Goal: Communication & Community: Answer question/provide support

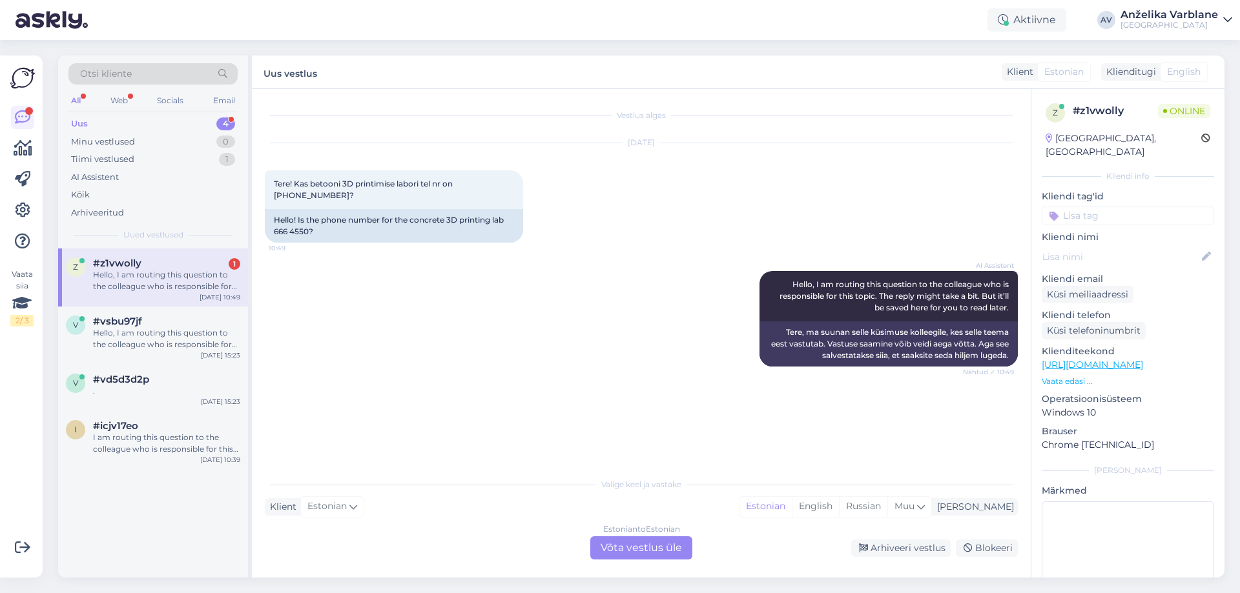
click at [661, 549] on div "Estonian to Estonian Võta vestlus üle" at bounding box center [641, 547] width 102 height 23
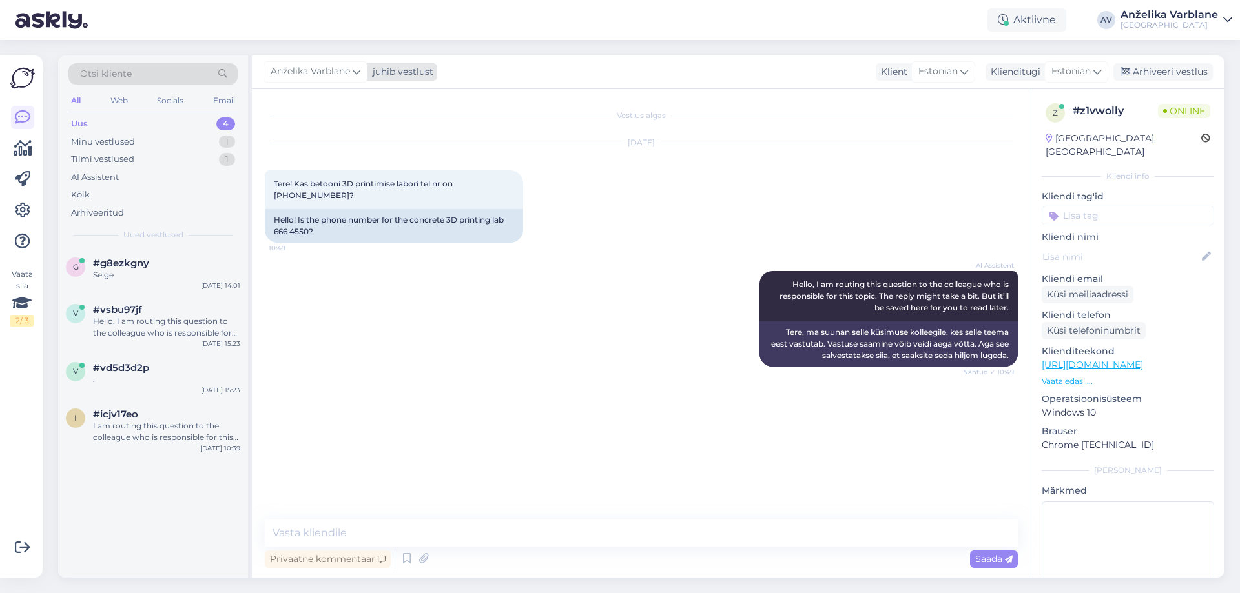
click at [360, 70] on icon at bounding box center [356, 72] width 8 height 14
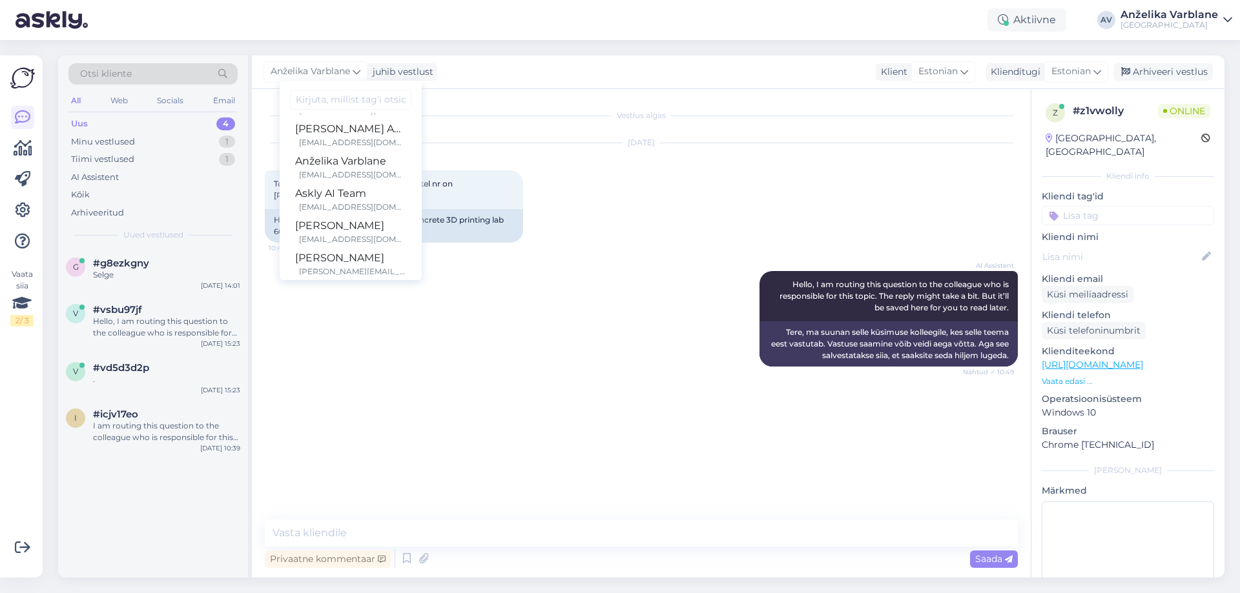
scroll to position [129, 0]
click at [364, 166] on div "[PERSON_NAME]" at bounding box center [350, 161] width 111 height 15
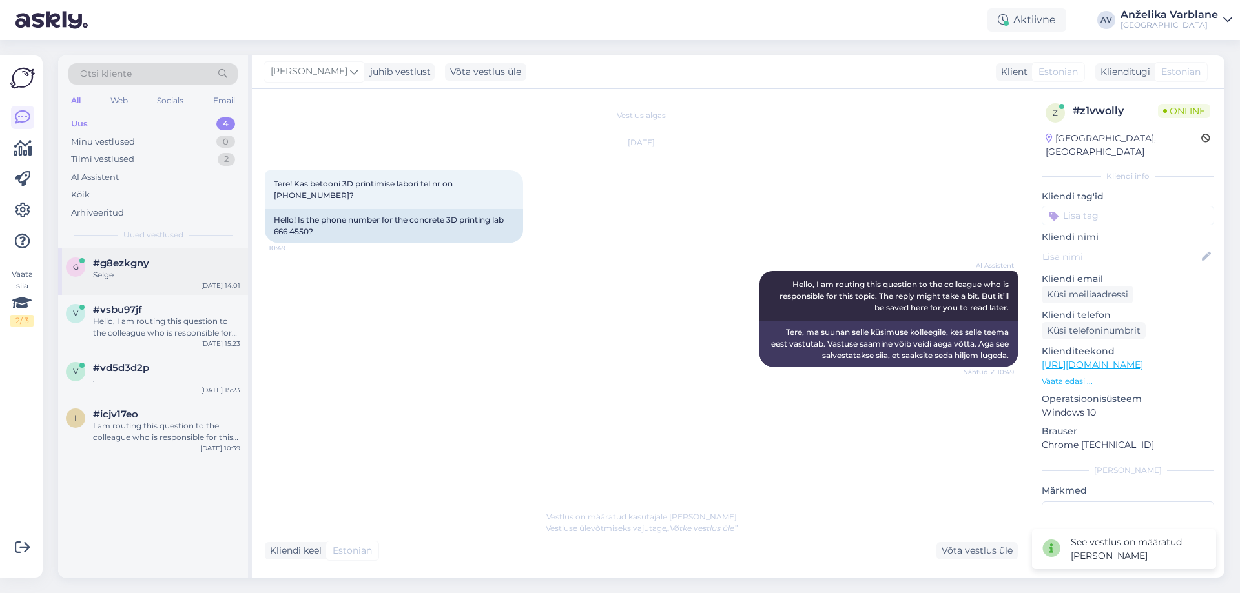
click at [160, 274] on div "Selge" at bounding box center [166, 275] width 147 height 12
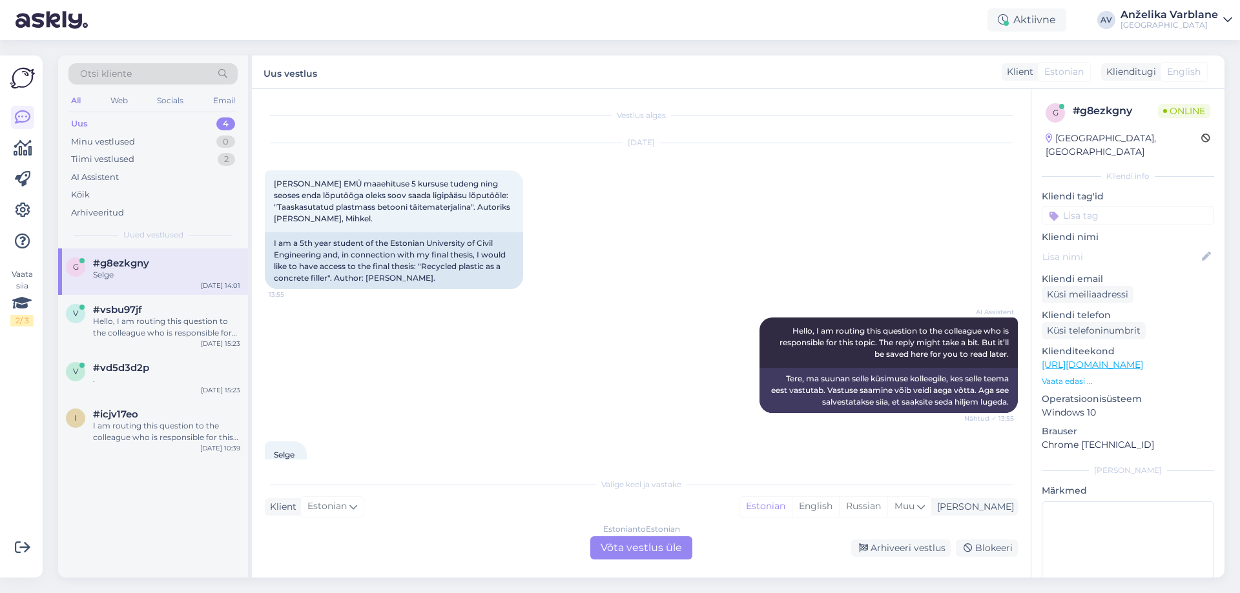
scroll to position [45, 0]
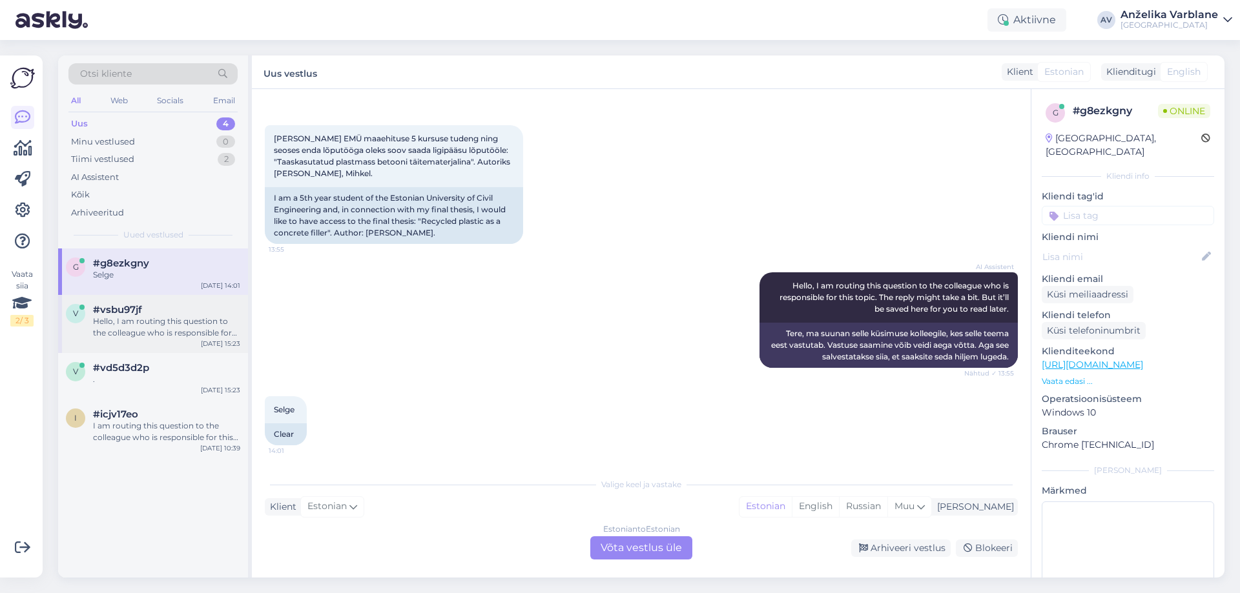
click at [199, 330] on div "Hello, I am routing this question to the colleague who is responsible for this …" at bounding box center [166, 327] width 147 height 23
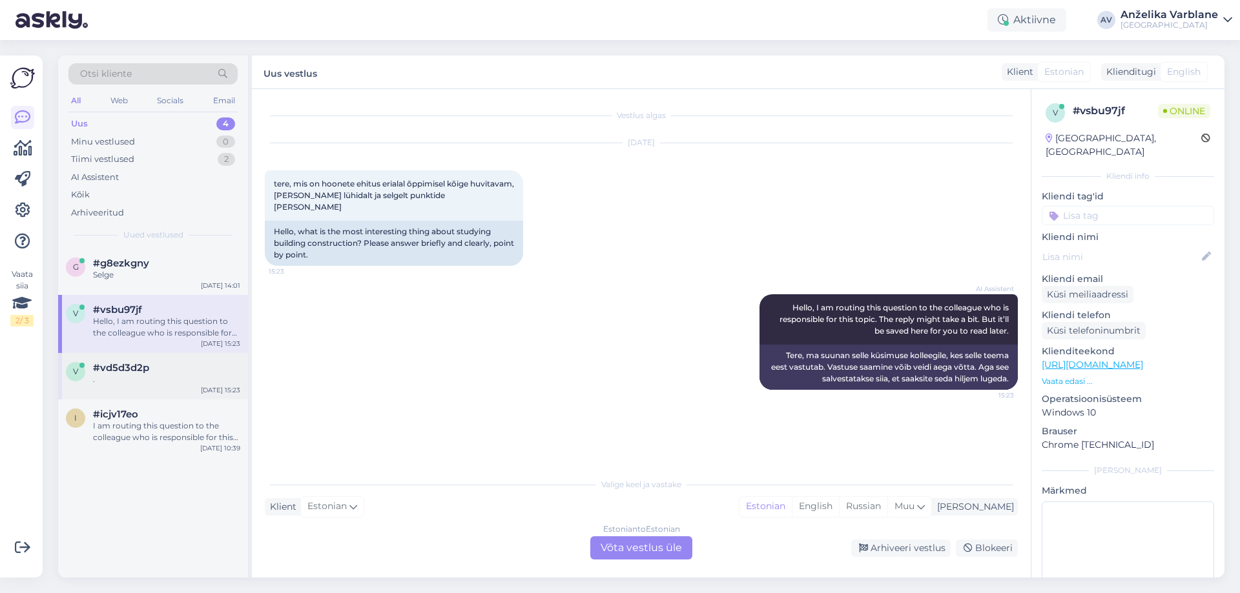
click at [193, 392] on div "v #vd5d3d2p . [DATE] 15:23" at bounding box center [153, 376] width 190 height 46
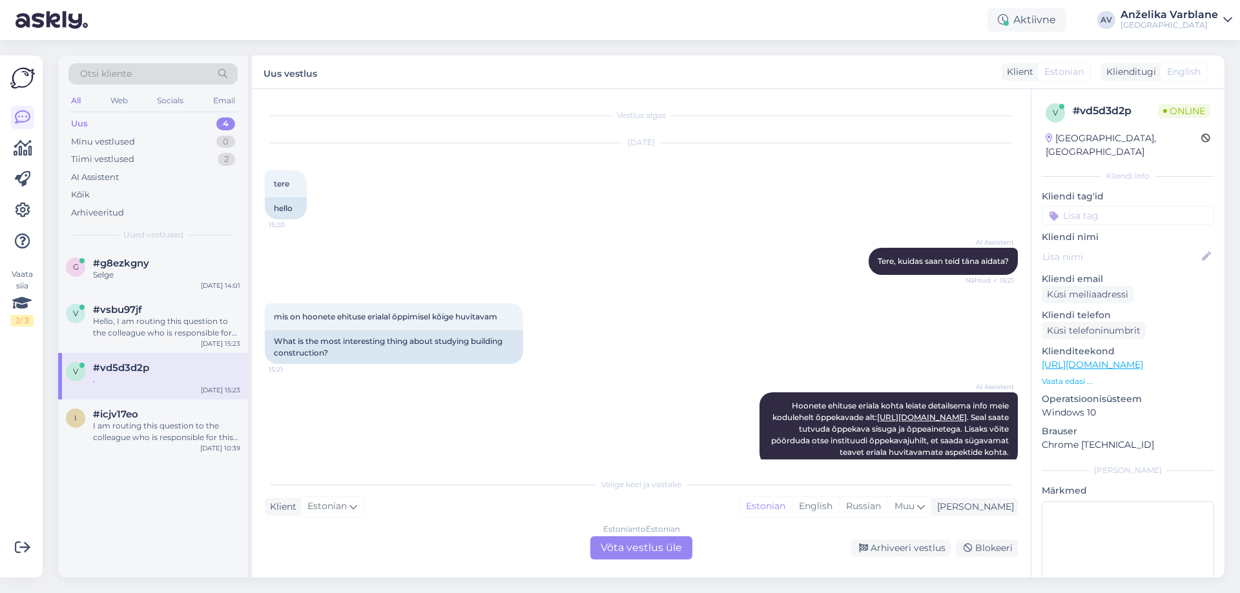
scroll to position [187, 0]
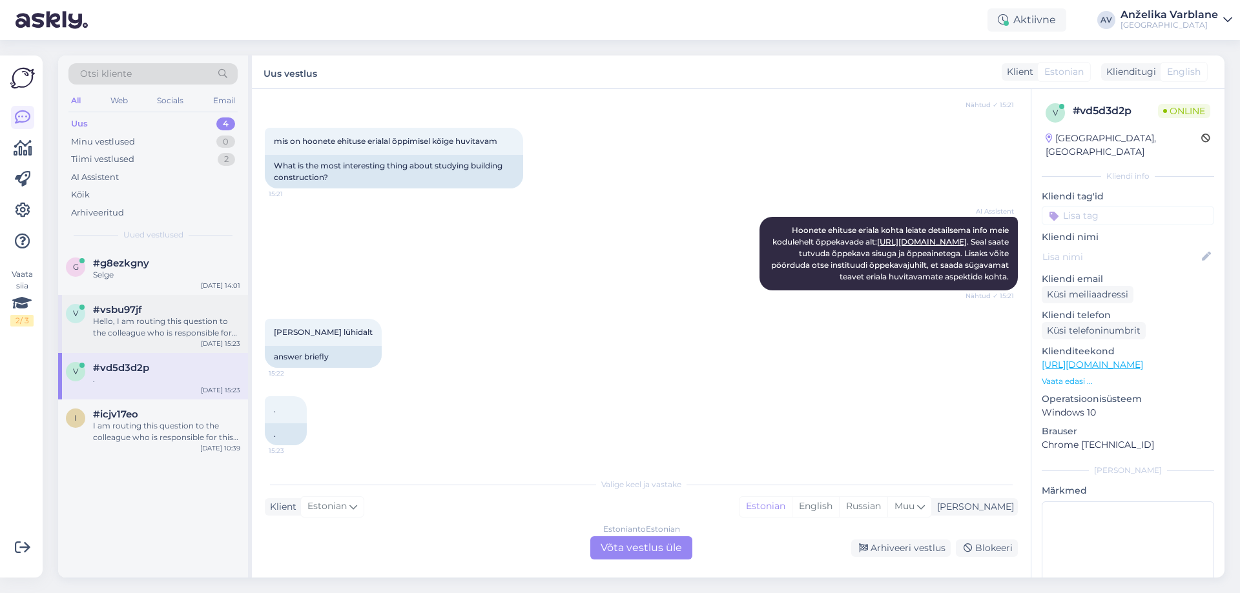
click at [165, 329] on div "Hello, I am routing this question to the colleague who is responsible for this …" at bounding box center [166, 327] width 147 height 23
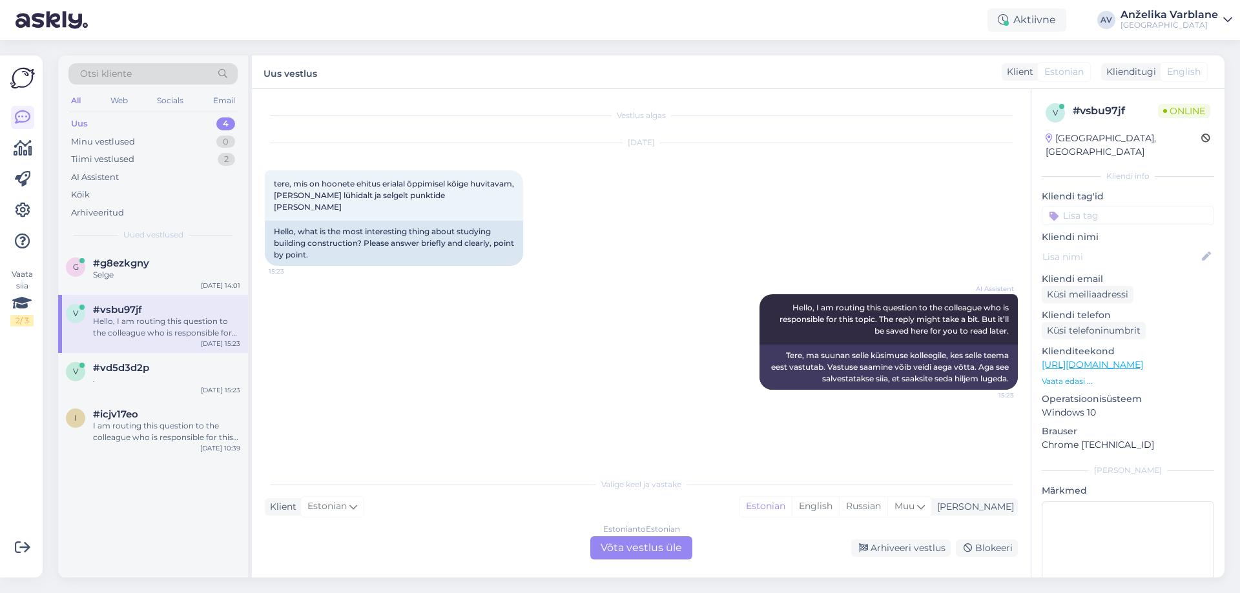
click at [636, 544] on div "Estonian to Estonian Võta vestlus üle" at bounding box center [641, 547] width 102 height 23
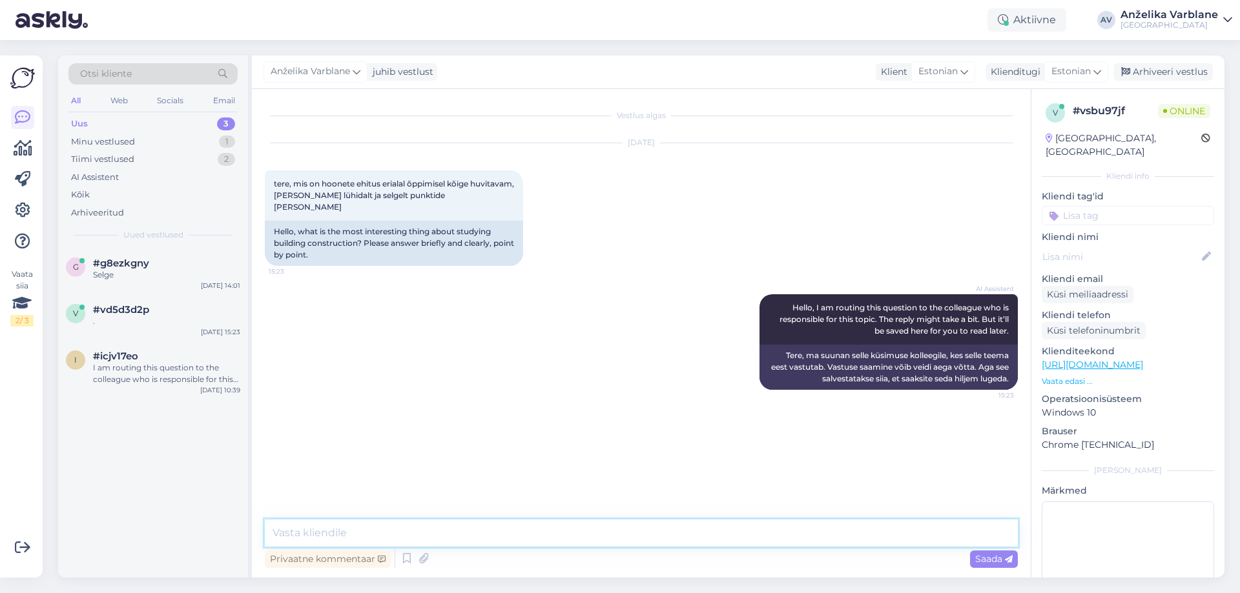
click at [579, 540] on textarea at bounding box center [641, 533] width 753 height 27
type textarea "t"
drag, startPoint x: 633, startPoint y: 533, endPoint x: 507, endPoint y: 544, distance: 125.7
click at [507, 544] on textarea "Tere! Selle küsimusega palun pöörduke õppekava [PERSON_NAME]" at bounding box center [641, 533] width 753 height 27
click at [464, 536] on textarea "Tere! Selle küsimusega palun pöörduke õppekava [PERSON_NAME]" at bounding box center [641, 533] width 753 height 27
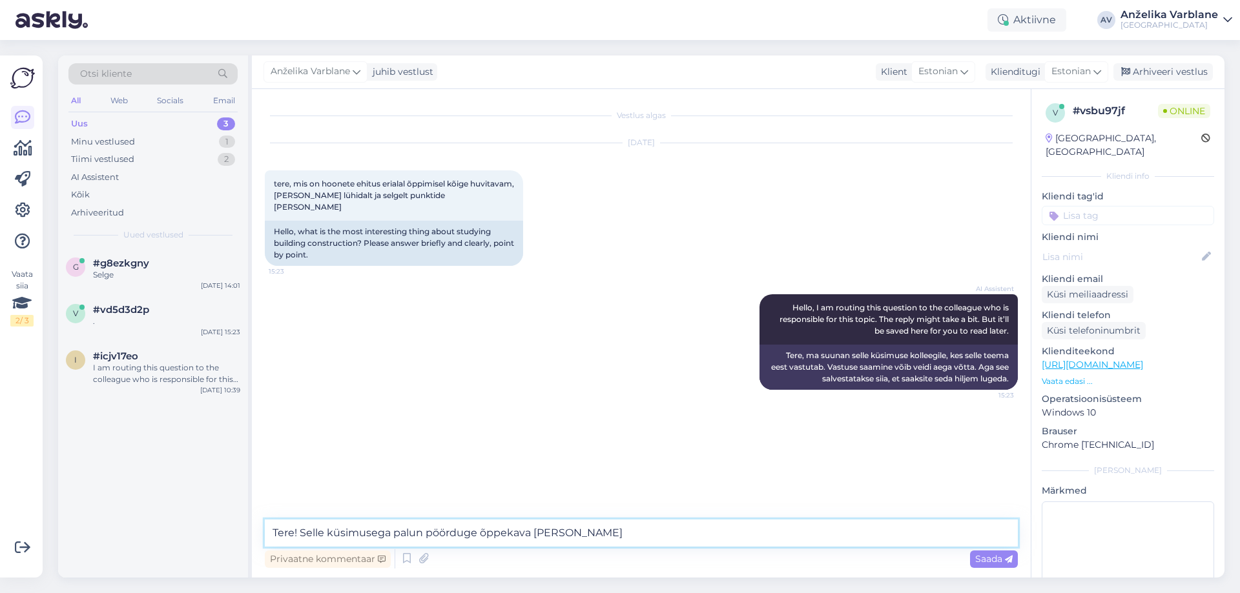
drag, startPoint x: 609, startPoint y: 526, endPoint x: 301, endPoint y: 538, distance: 307.6
click at [301, 538] on textarea "Tere! Selle küsimusega palun pöörduge õppekava [PERSON_NAME]" at bounding box center [641, 533] width 753 height 27
paste textarea "võid pöörduda õppekava [PERSON_NAME]"
paste textarea "[URL][DOMAIN_NAME][PERSON_NAME]"
type textarea "Tere! Selle küsimusega võid pöörduda õppekava [PERSON_NAME] [URL][DOMAIN_NAME][…"
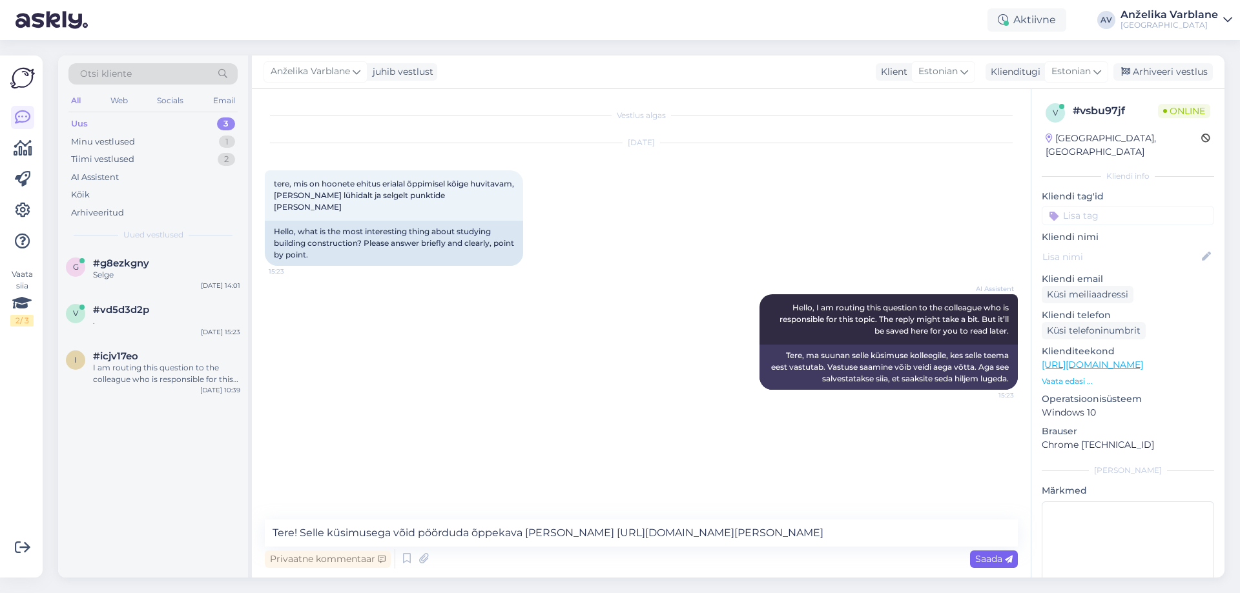
click at [1003, 558] on span "Saada" at bounding box center [993, 559] width 37 height 12
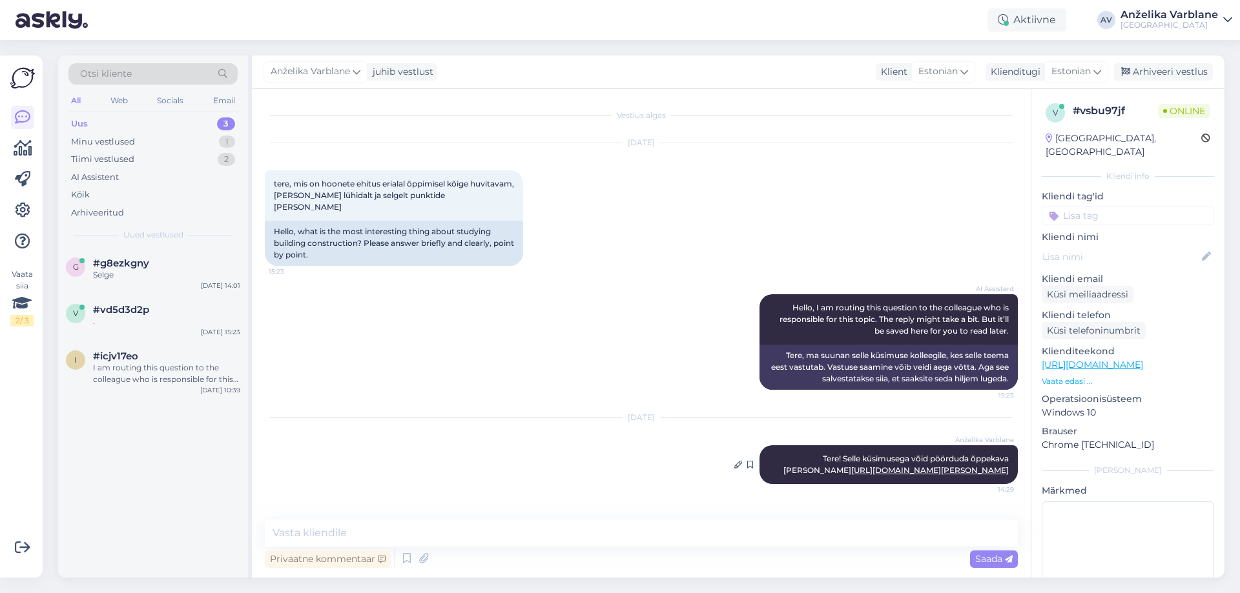
drag, startPoint x: 775, startPoint y: 442, endPoint x: 1015, endPoint y: 467, distance: 241.4
click at [1015, 467] on div "Anželika Varblane Tere! Selle küsimusega võid pöörduda õppekava [PERSON_NAME] […" at bounding box center [888, 464] width 258 height 39
copy span "Tere! Selle küsimusega võid pöörduda õppekava [PERSON_NAME] [URL][DOMAIN_NAME][…"
click at [167, 307] on div "#vd5d3d2p" at bounding box center [166, 310] width 147 height 12
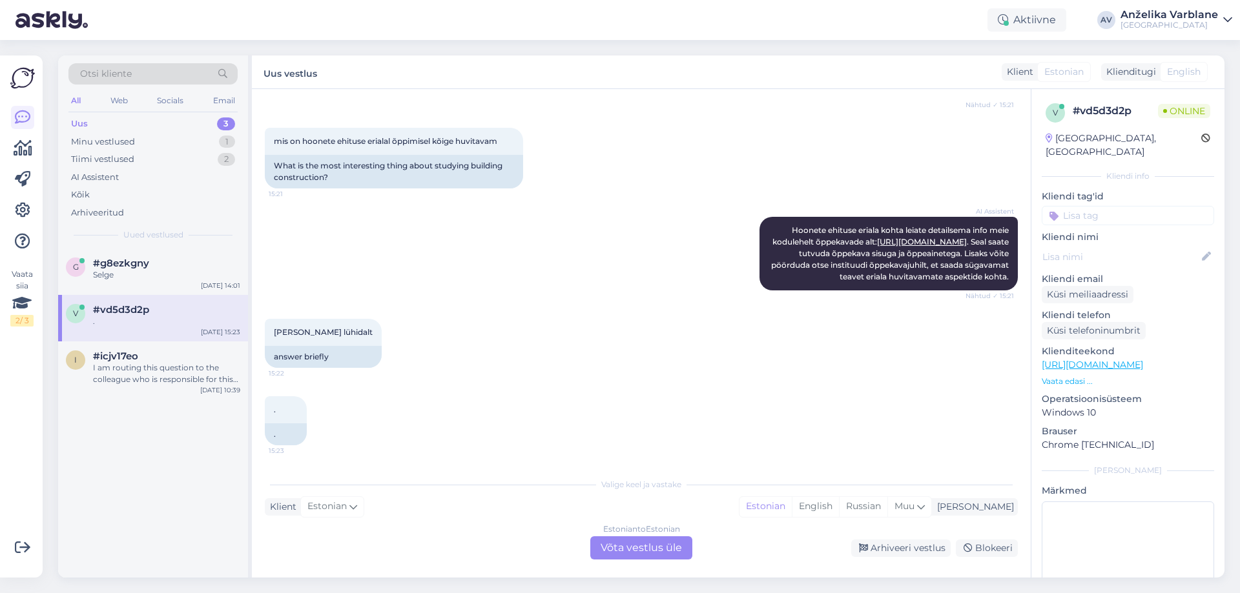
click at [663, 551] on div "Estonian to Estonian Võta vestlus üle" at bounding box center [641, 547] width 102 height 23
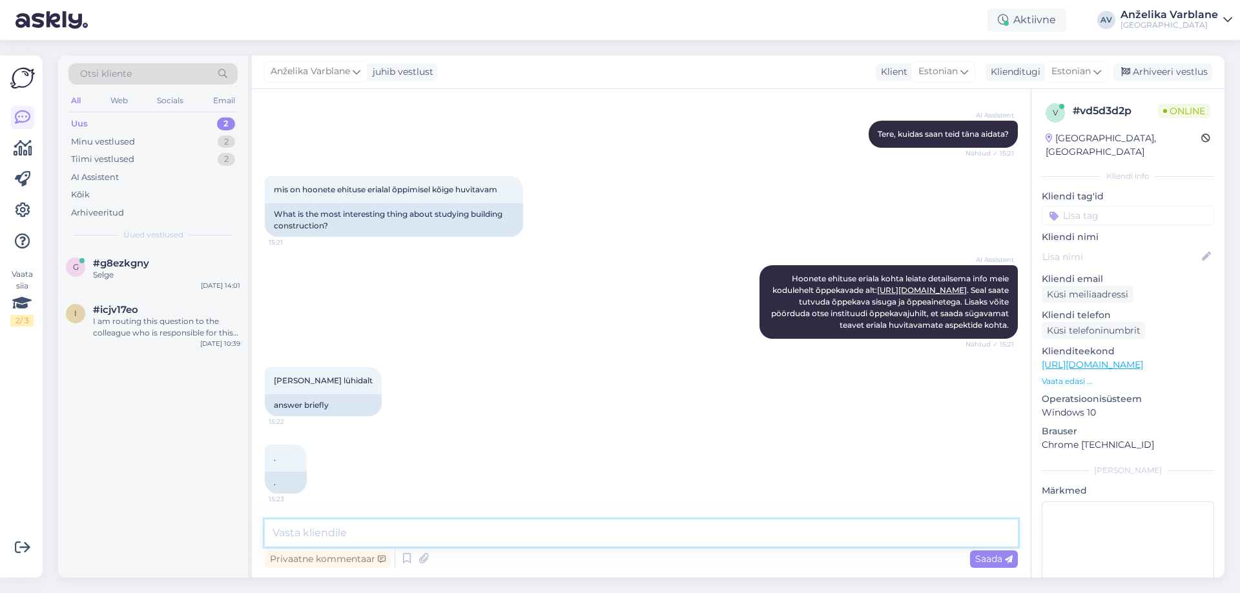
click at [552, 534] on textarea at bounding box center [641, 533] width 753 height 27
paste textarea "Tere! Selle küsimusega võid pöörduda õppekava [PERSON_NAME] [URL][DOMAIN_NAME][…"
type textarea "Tere! Selle küsimusega võid pöörduda õppekava [PERSON_NAME] [URL][DOMAIN_NAME][…"
click at [1005, 563] on icon at bounding box center [1009, 560] width 8 height 8
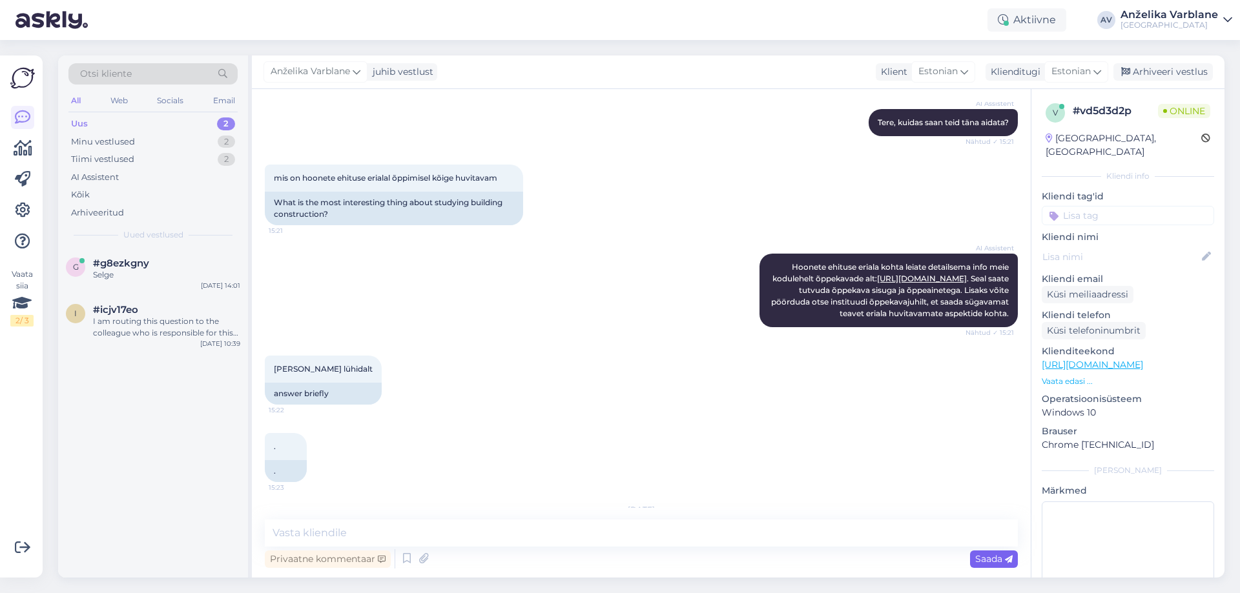
scroll to position [233, 0]
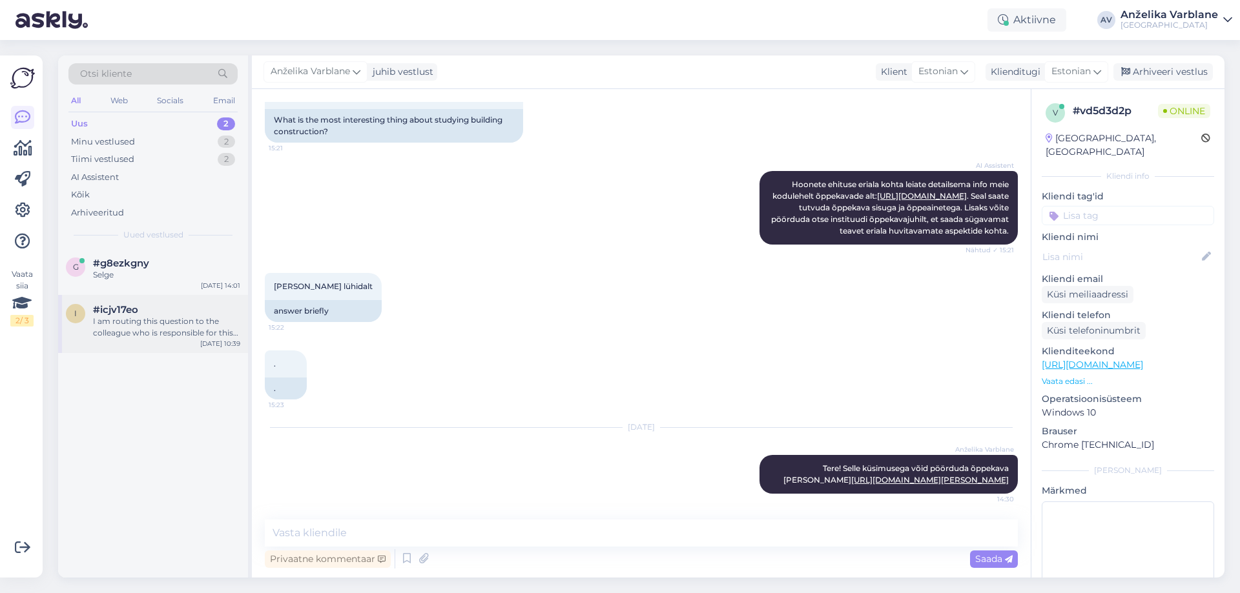
click at [158, 327] on div "I am routing this question to the colleague who is responsible for this topic. …" at bounding box center [166, 327] width 147 height 23
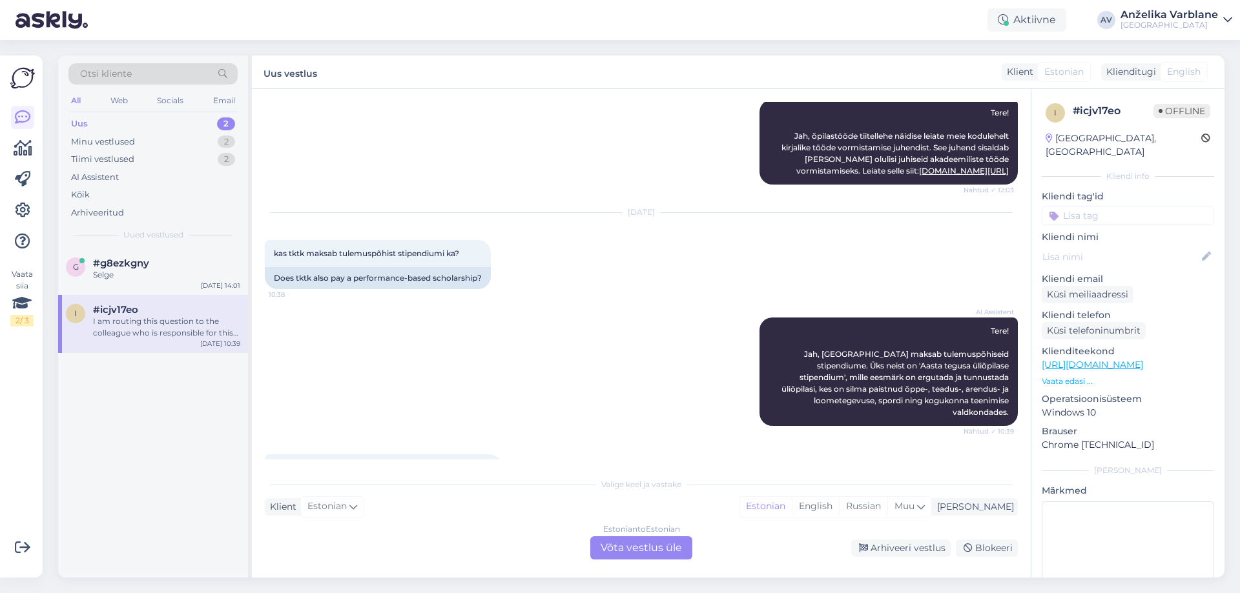
scroll to position [365, 0]
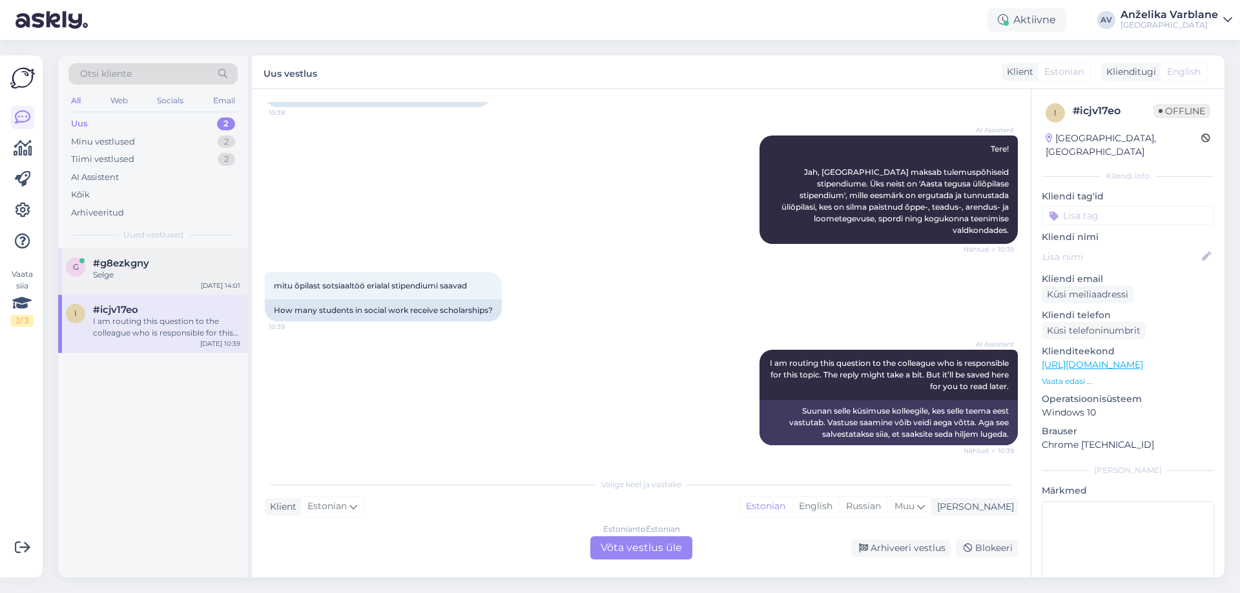
click at [139, 273] on div "Selge" at bounding box center [166, 275] width 147 height 12
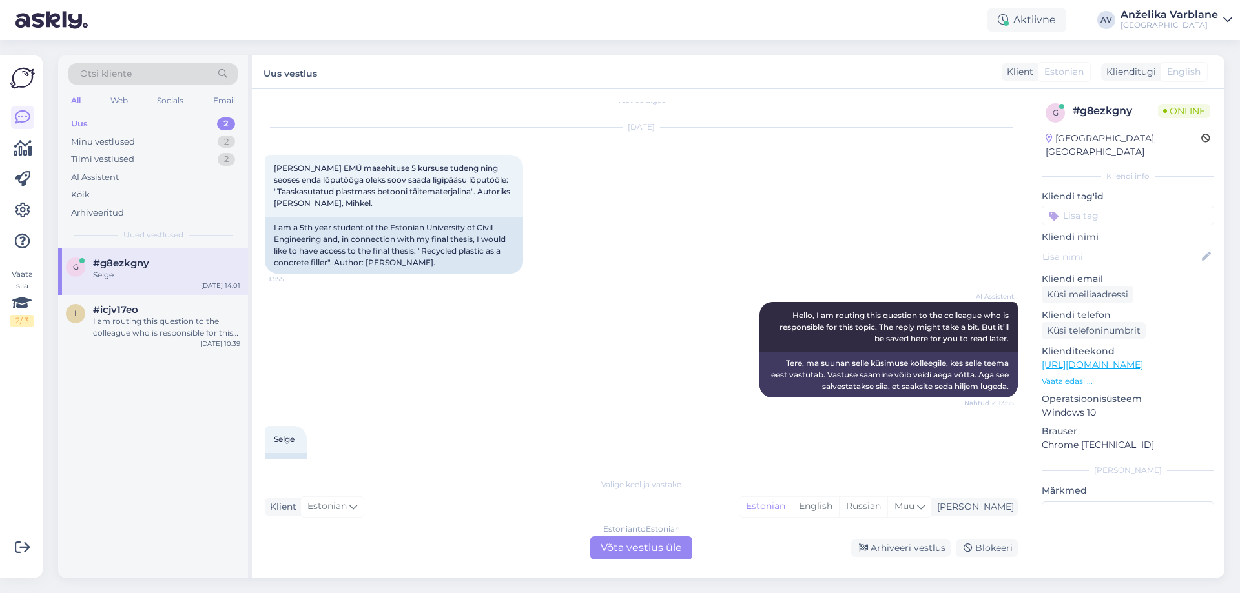
scroll to position [0, 0]
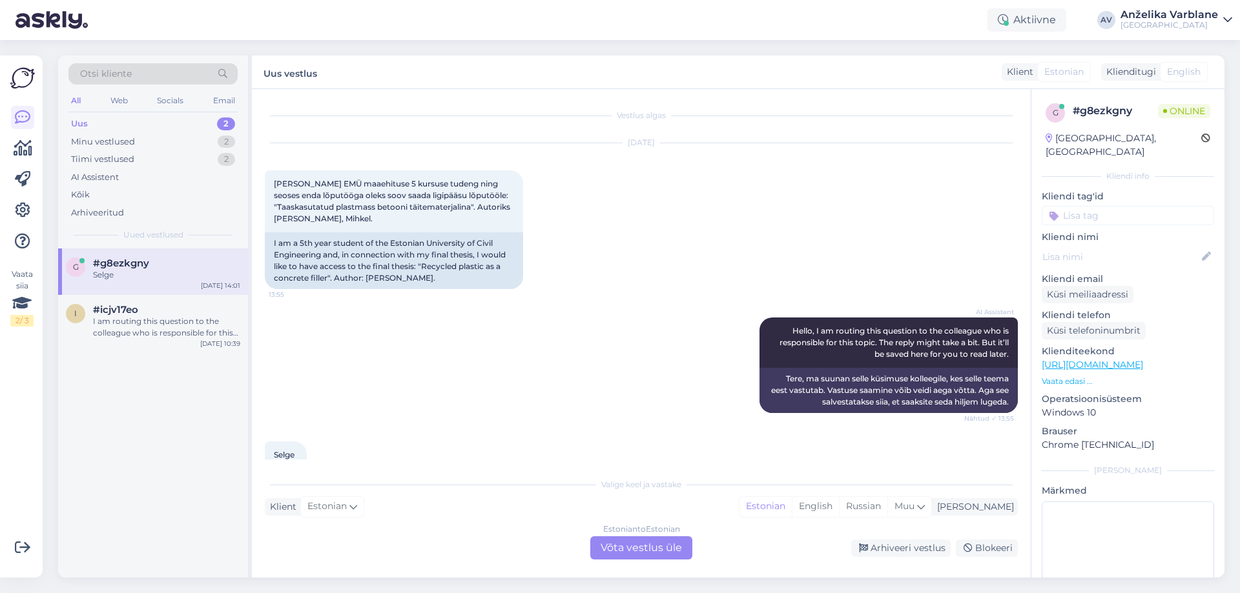
click at [167, 118] on div "Uus 2" at bounding box center [152, 124] width 169 height 18
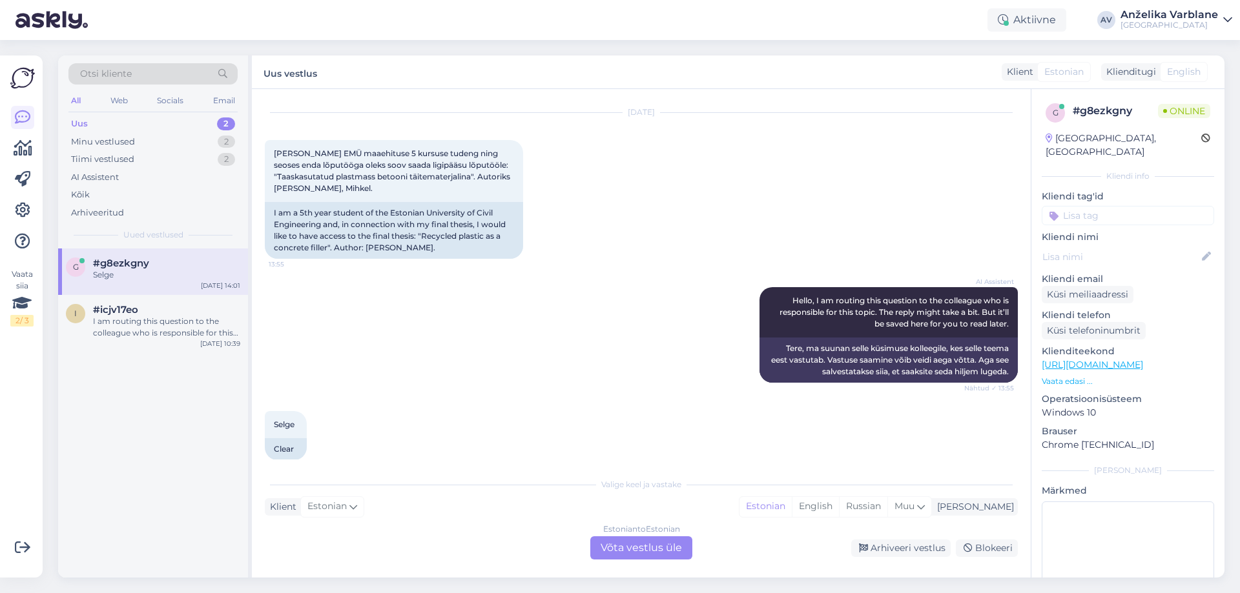
scroll to position [45, 0]
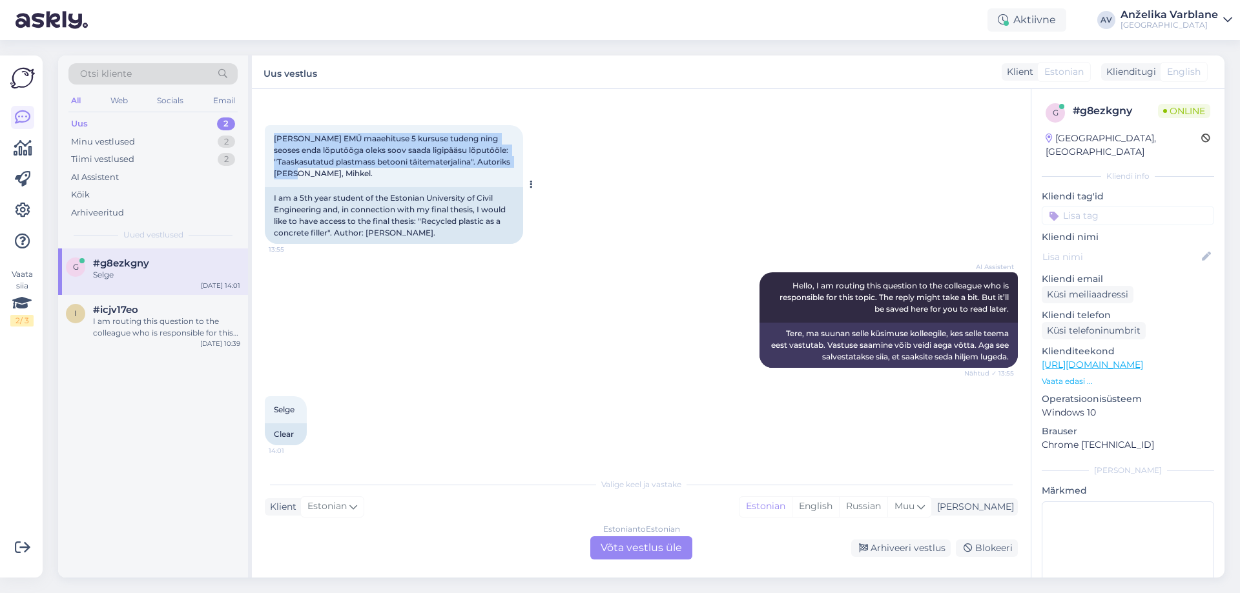
drag, startPoint x: 274, startPoint y: 138, endPoint x: 387, endPoint y: 179, distance: 120.1
click at [387, 179] on div "[PERSON_NAME] EMÜ maaehituse 5 kursuse tudeng ning seoses enda lõputööga oleks …" at bounding box center [394, 156] width 258 height 62
copy span "[PERSON_NAME] EMÜ maaehituse 5 kursuse tudeng ning seoses enda lõputööga oleks …"
click at [662, 547] on div "Estonian to Estonian Võta vestlus üle" at bounding box center [641, 547] width 102 height 23
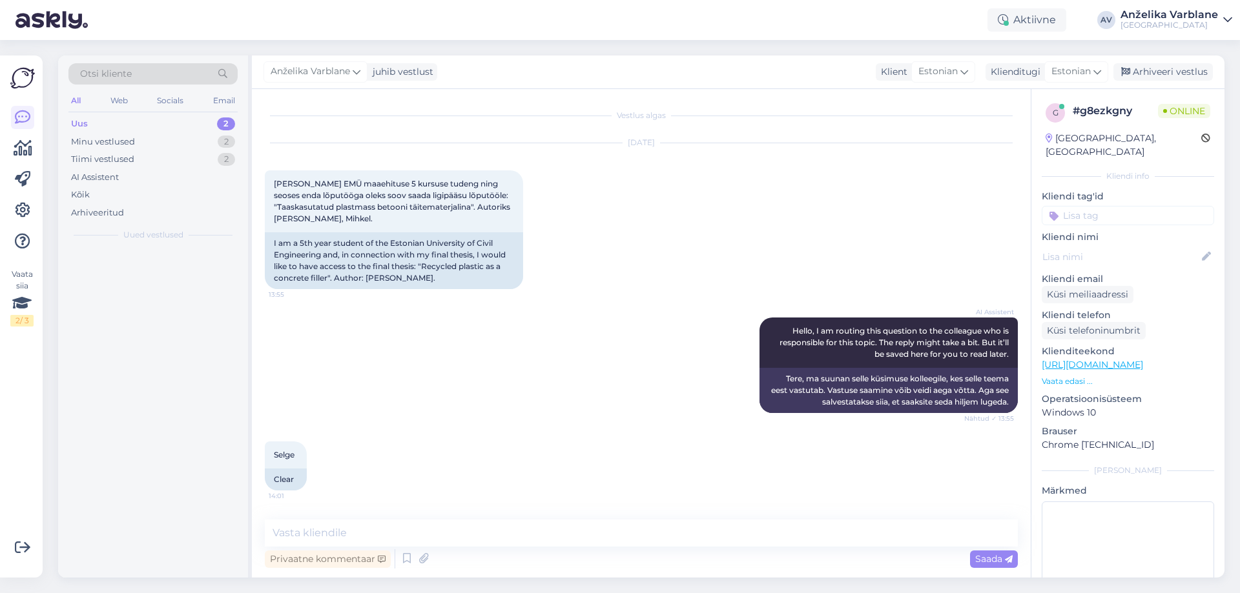
scroll to position [0, 0]
click at [532, 524] on textarea at bounding box center [641, 533] width 753 height 27
type textarea "[PERSON_NAME]"
click at [424, 542] on textarea "Tere! Palun kirjutage" at bounding box center [641, 533] width 753 height 27
paste textarea "[URL][DOMAIN_NAME][PERSON_NAME]"
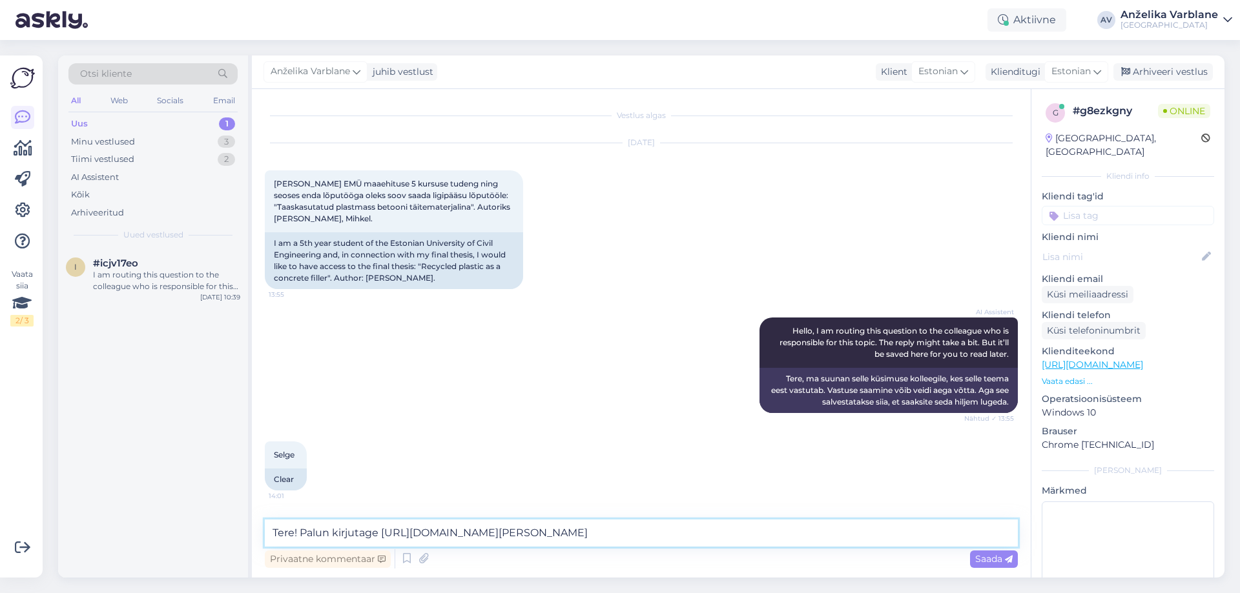
click at [382, 531] on textarea "Tere! Palun kirjutage [URL][DOMAIN_NAME][PERSON_NAME]" at bounding box center [641, 533] width 753 height 27
type textarea "Tere! Palun kirjutage meie haridustehnoloogile [URL][DOMAIN_NAME][PERSON_NAME]"
